Goal: Task Accomplishment & Management: Manage account settings

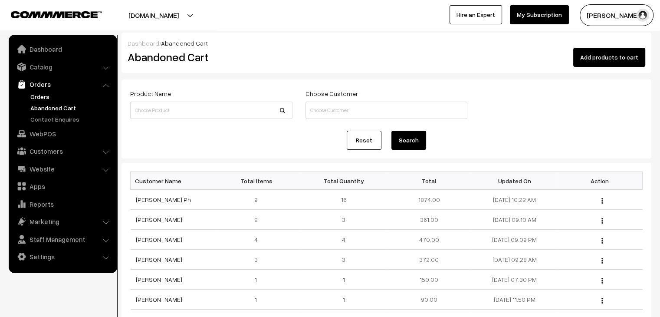
click at [46, 100] on link "Orders" at bounding box center [71, 96] width 86 height 9
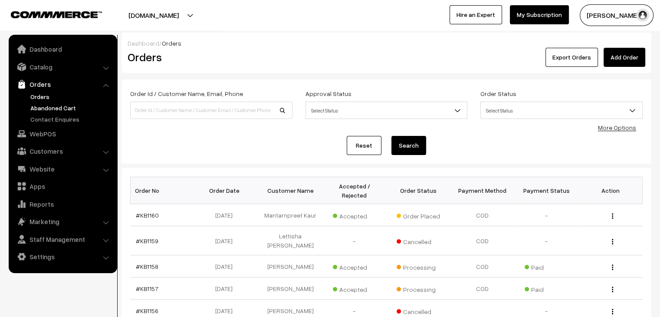
click at [53, 110] on link "Abandoned Cart" at bounding box center [71, 107] width 86 height 9
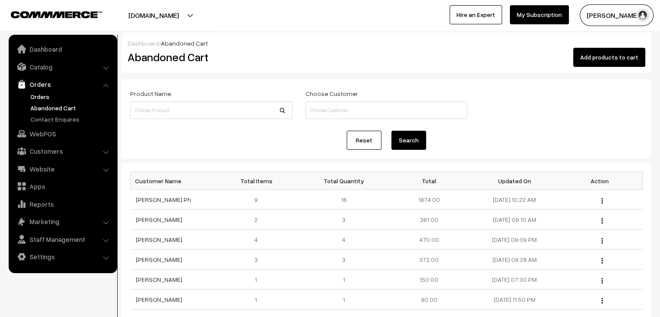
click at [46, 98] on link "Orders" at bounding box center [71, 96] width 86 height 9
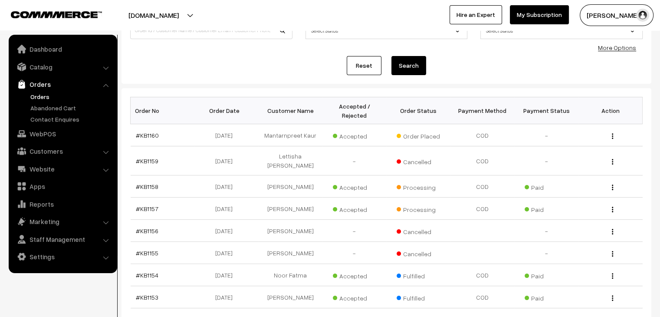
scroll to position [80, 0]
click at [69, 108] on link "Abandoned Cart" at bounding box center [71, 107] width 86 height 9
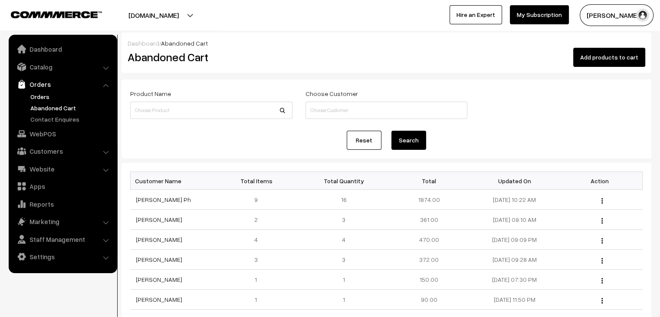
click at [61, 92] on link "Orders" at bounding box center [71, 96] width 86 height 9
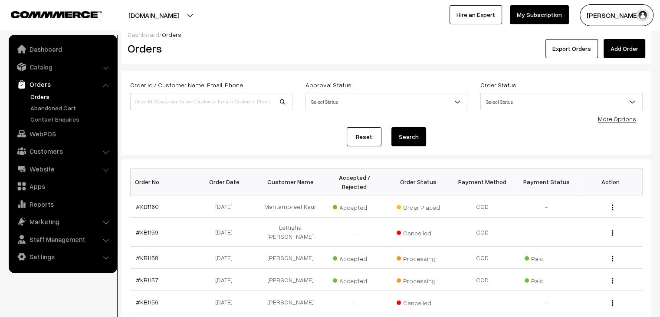
scroll to position [5, 0]
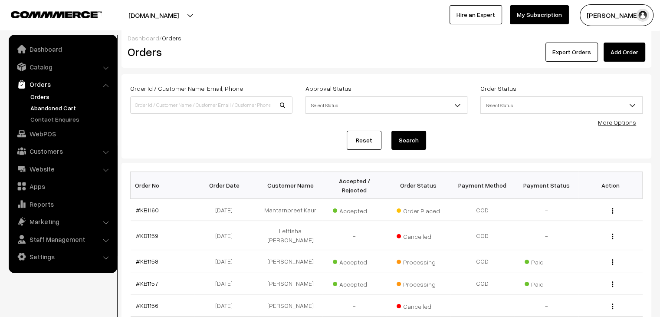
click at [66, 106] on link "Abandoned Cart" at bounding box center [71, 107] width 86 height 9
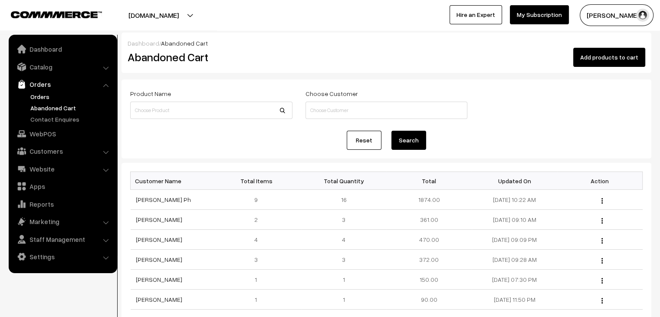
click at [44, 95] on link "Orders" at bounding box center [71, 96] width 86 height 9
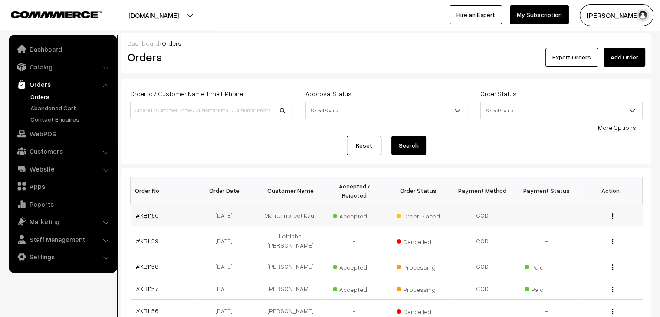
click at [152, 211] on link "#KB1160" at bounding box center [147, 214] width 23 height 7
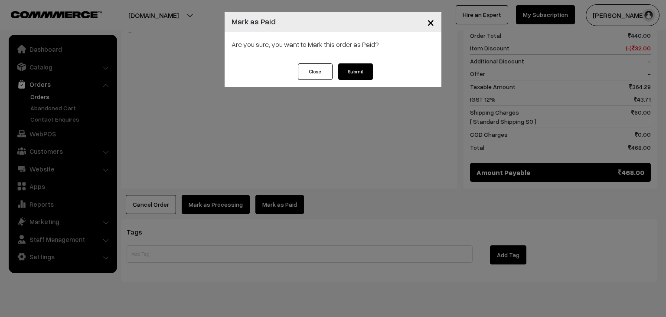
click at [355, 73] on button "Submit" at bounding box center [355, 71] width 35 height 16
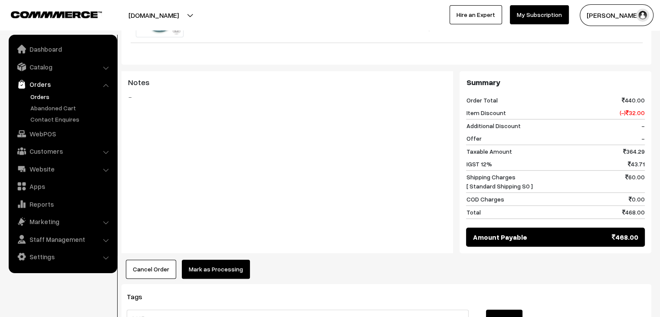
scroll to position [389, 0]
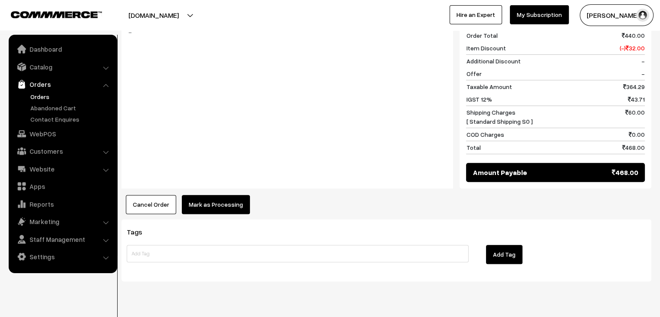
click at [224, 195] on button "Mark as Processing" at bounding box center [216, 204] width 68 height 19
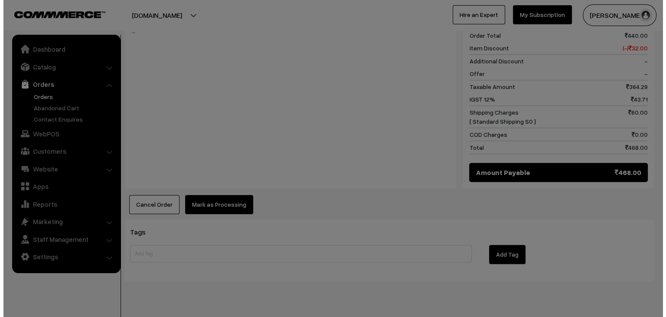
scroll to position [389, 0]
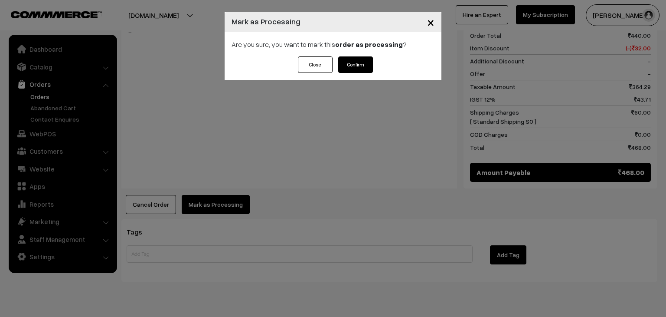
click at [359, 65] on button "Confirm" at bounding box center [355, 64] width 35 height 16
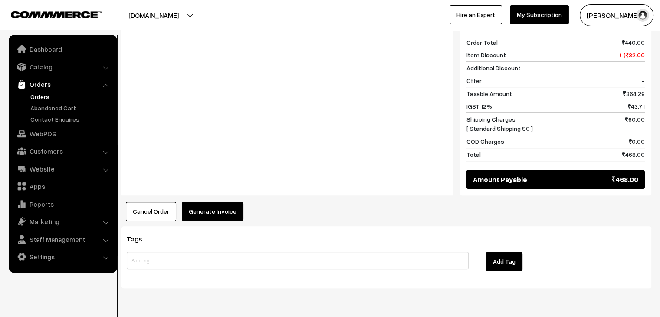
click at [225, 202] on button "Generate Invoice" at bounding box center [213, 211] width 62 height 19
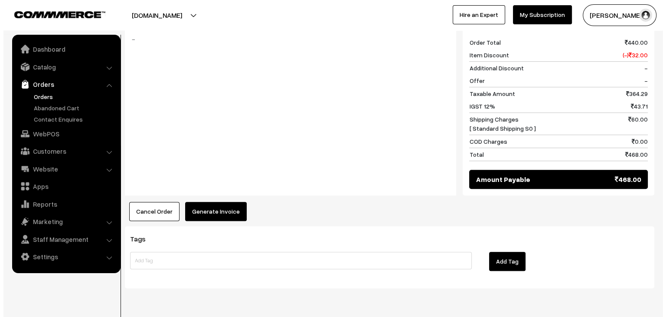
scroll to position [382, 0]
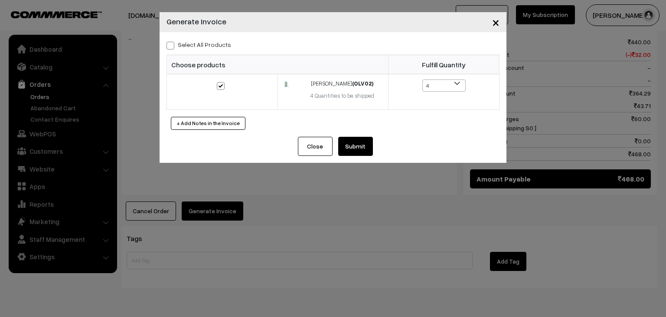
click at [200, 43] on label "Select All Products" at bounding box center [199, 44] width 65 height 9
click at [172, 43] on input "Select All Products" at bounding box center [170, 44] width 6 height 6
checkbox input "true"
click at [354, 137] on button "Submit" at bounding box center [355, 146] width 35 height 19
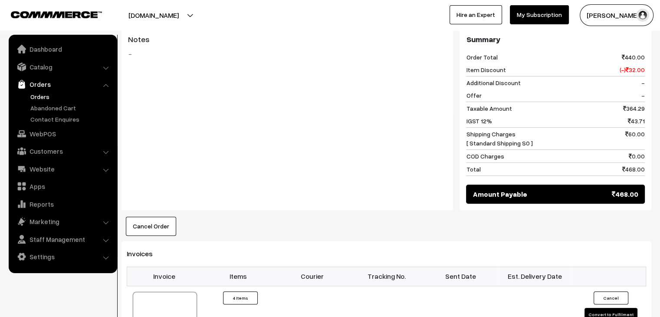
scroll to position [386, 0]
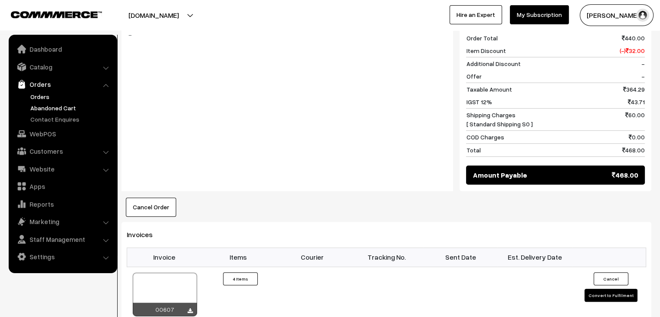
click at [59, 103] on link "Abandoned Cart" at bounding box center [71, 107] width 86 height 9
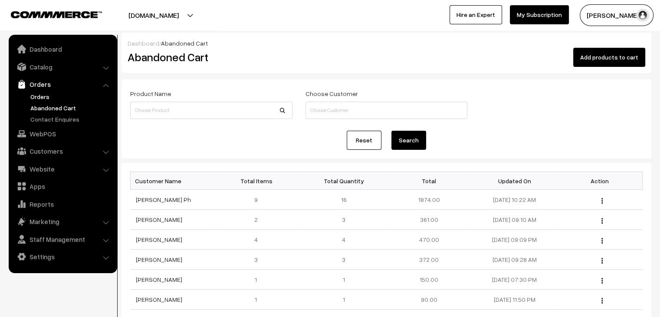
click at [42, 98] on link "Orders" at bounding box center [71, 96] width 86 height 9
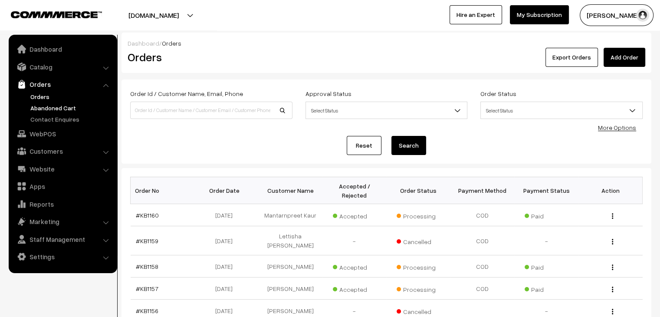
click at [78, 109] on link "Abandoned Cart" at bounding box center [71, 107] width 86 height 9
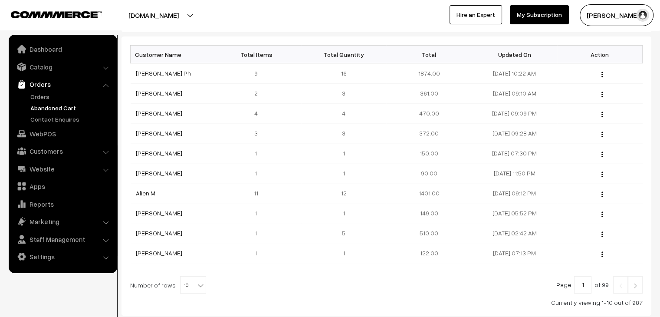
scroll to position [64, 0]
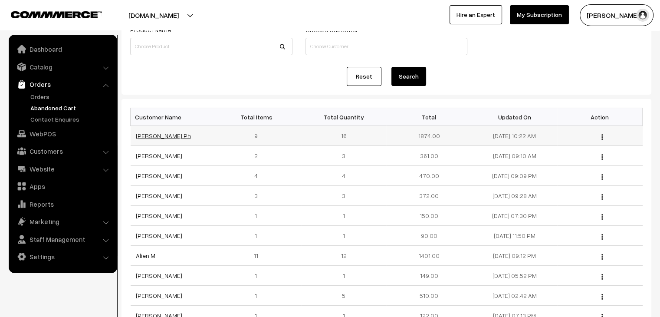
click at [161, 134] on link "[PERSON_NAME] Ph" at bounding box center [163, 135] width 55 height 7
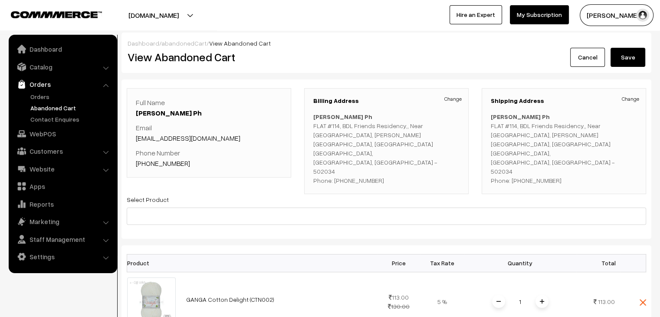
click at [71, 104] on link "Abandoned Cart" at bounding box center [71, 107] width 86 height 9
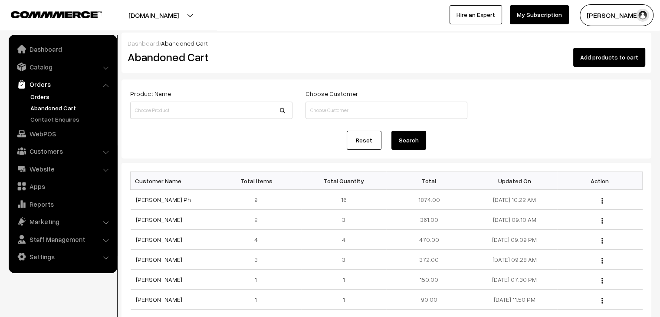
click at [59, 94] on link "Orders" at bounding box center [71, 96] width 86 height 9
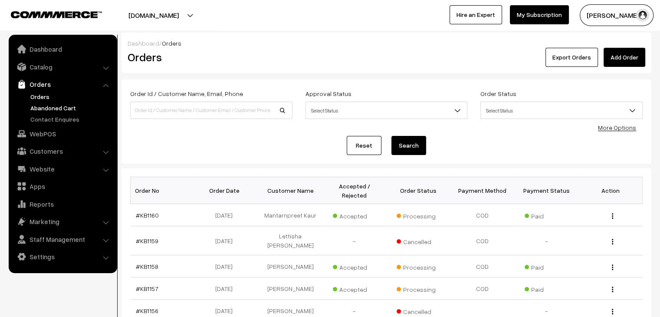
click at [39, 105] on link "Abandoned Cart" at bounding box center [71, 107] width 86 height 9
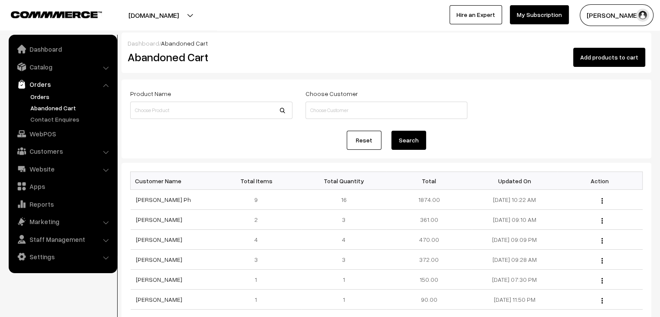
click at [42, 92] on link "Orders" at bounding box center [71, 96] width 86 height 9
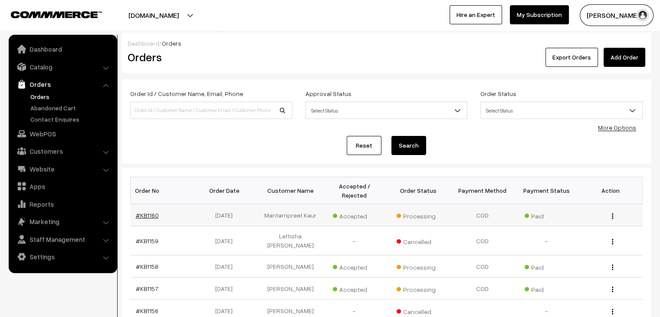
click at [146, 211] on link "#KB1160" at bounding box center [147, 214] width 23 height 7
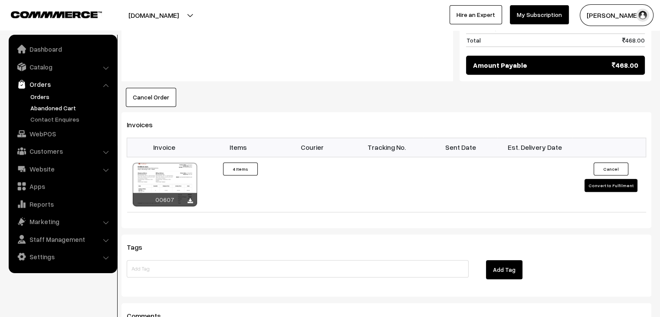
click at [56, 111] on link "Abandoned Cart" at bounding box center [71, 107] width 86 height 9
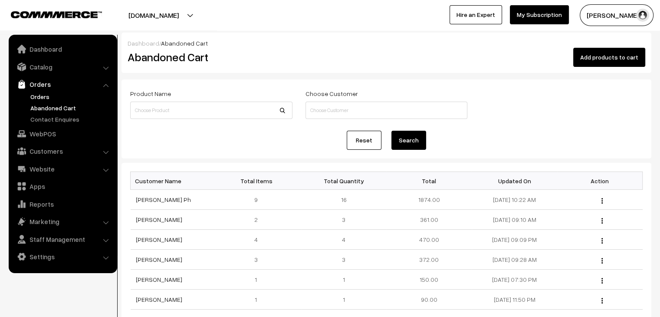
click at [46, 99] on link "Orders" at bounding box center [71, 96] width 86 height 9
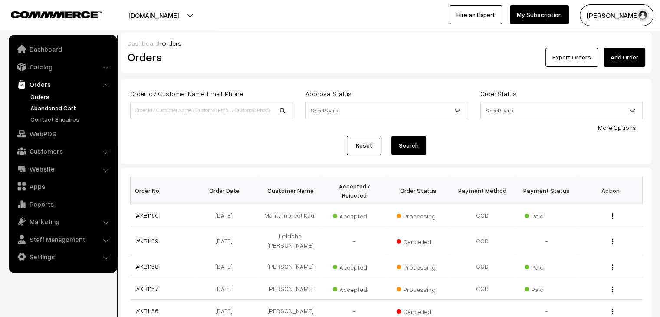
click at [71, 104] on link "Abandoned Cart" at bounding box center [71, 107] width 86 height 9
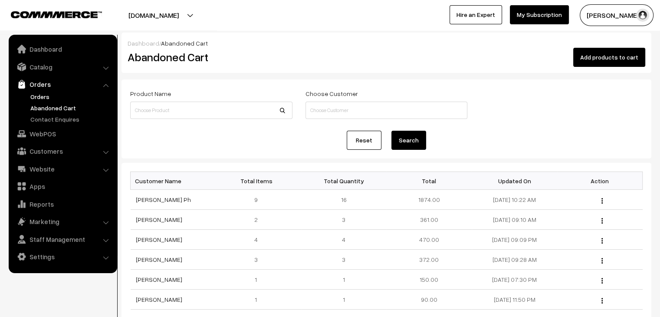
click at [57, 98] on link "Orders" at bounding box center [71, 96] width 86 height 9
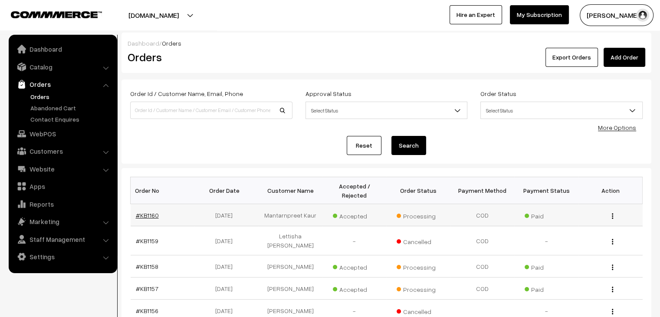
click at [147, 211] on link "#KB1160" at bounding box center [147, 214] width 23 height 7
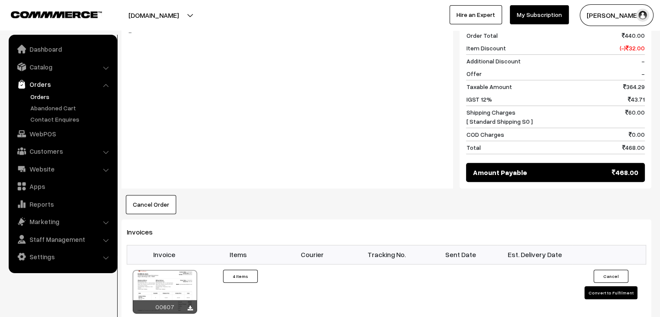
scroll to position [389, 0]
click at [48, 96] on link "Orders" at bounding box center [71, 96] width 86 height 9
